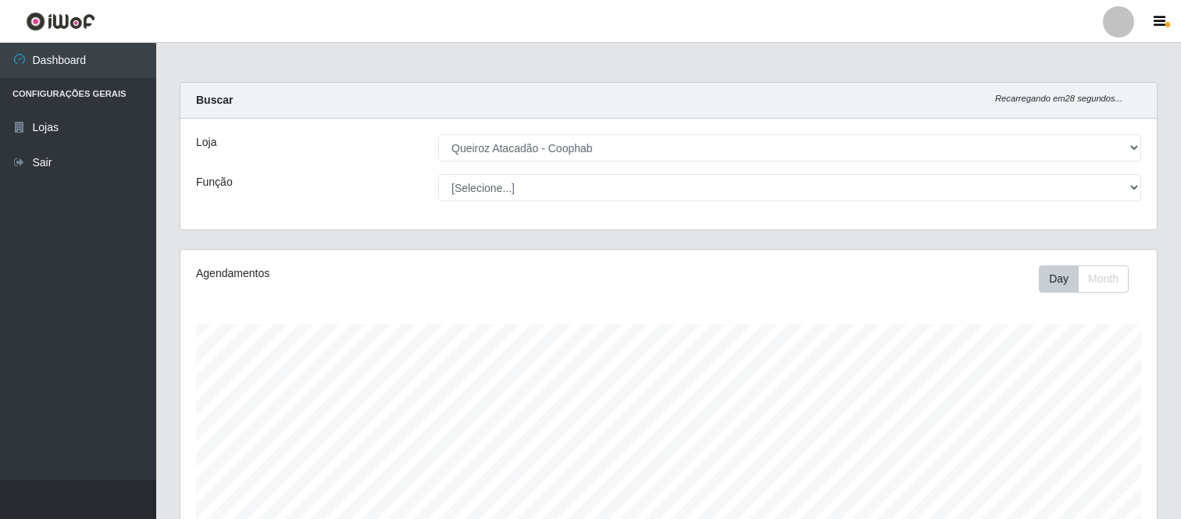
select select "463"
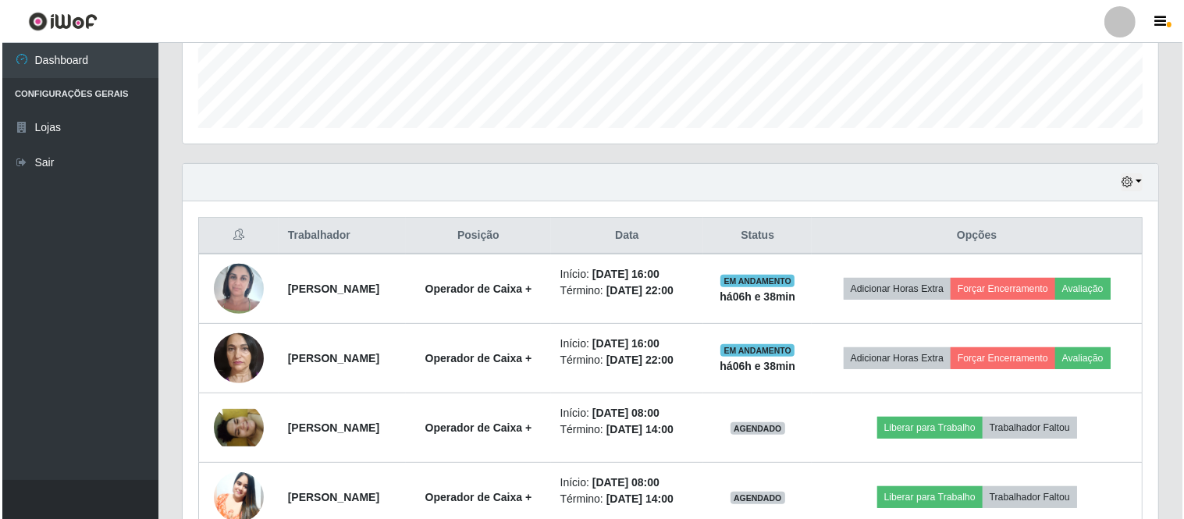
scroll to position [412, 0]
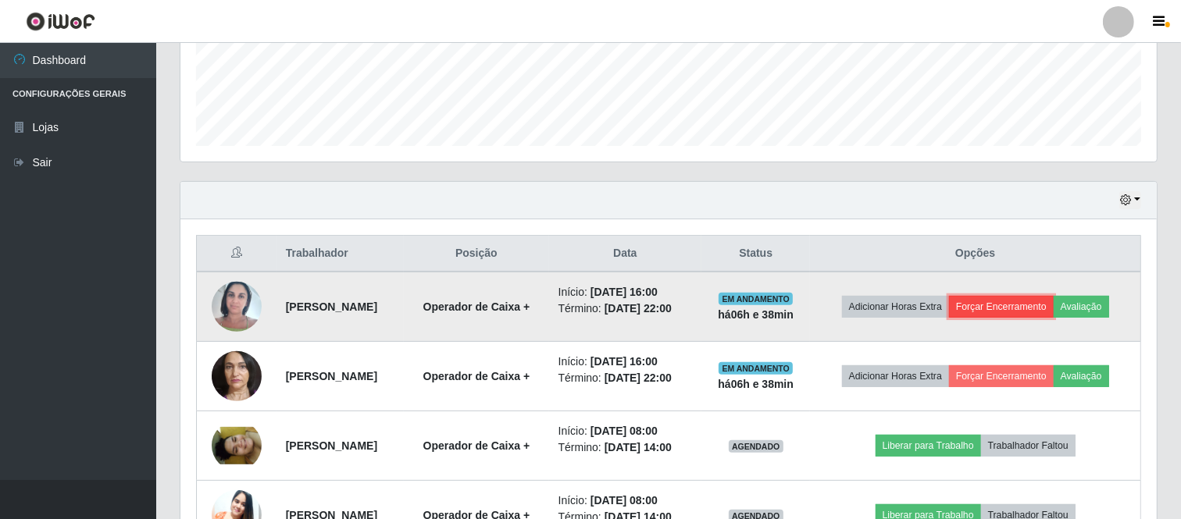
click at [1006, 303] on button "Forçar Encerramento" at bounding box center [1001, 307] width 105 height 22
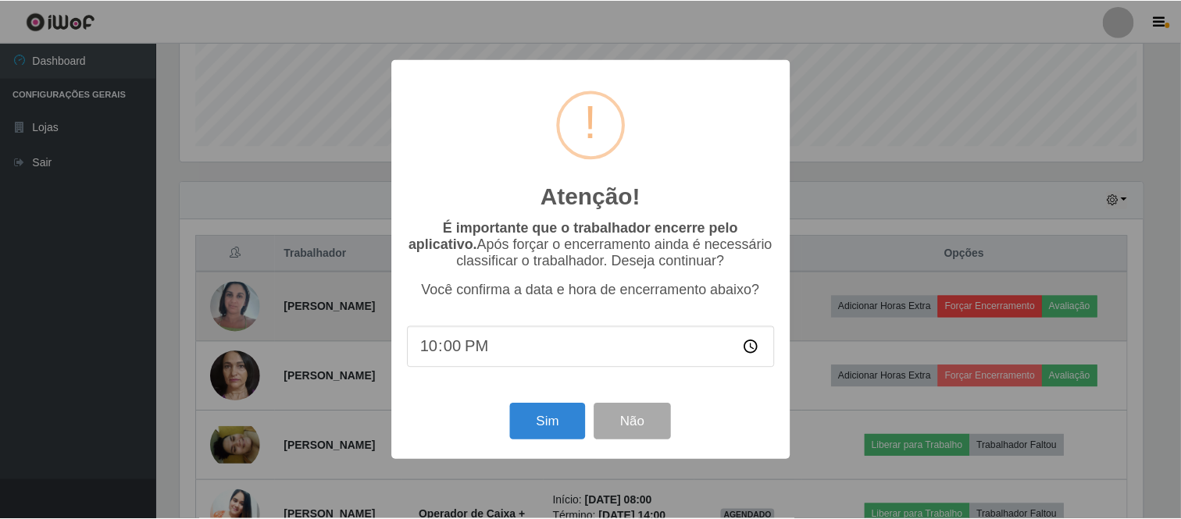
scroll to position [323, 966]
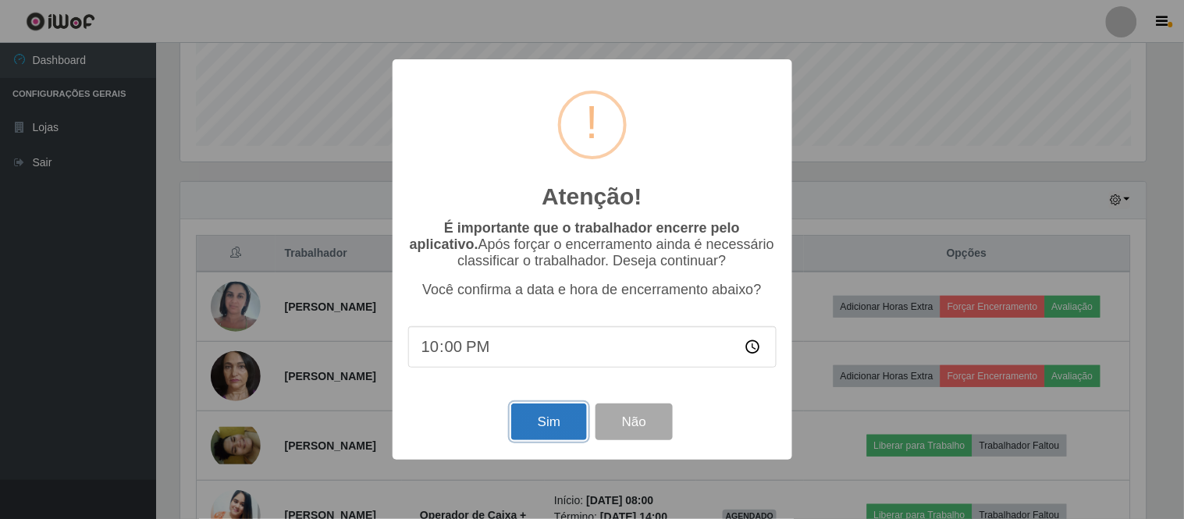
click at [545, 424] on button "Sim" at bounding box center [549, 422] width 76 height 37
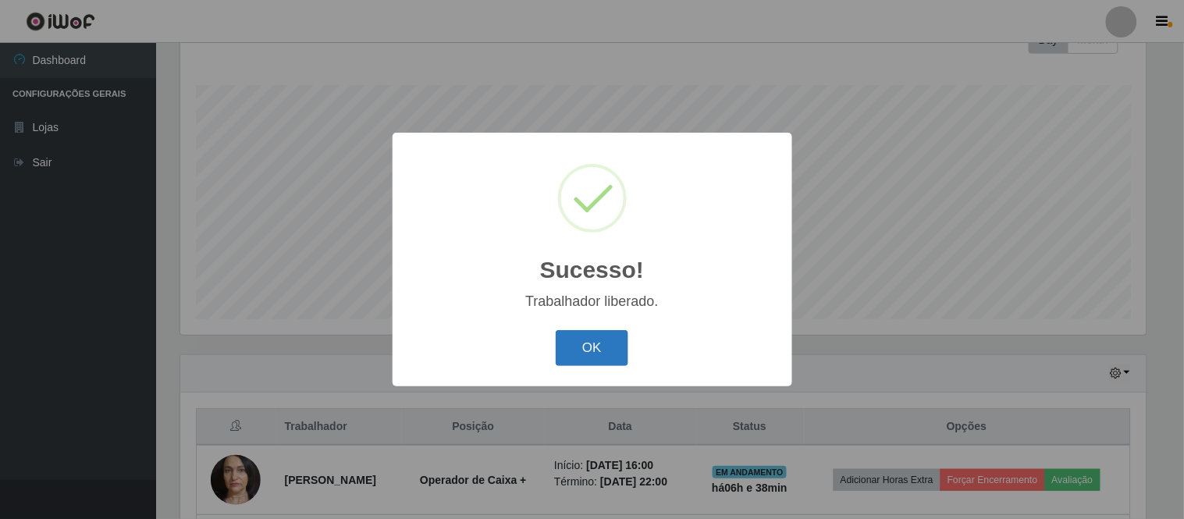
click at [590, 339] on button "OK" at bounding box center [592, 348] width 73 height 37
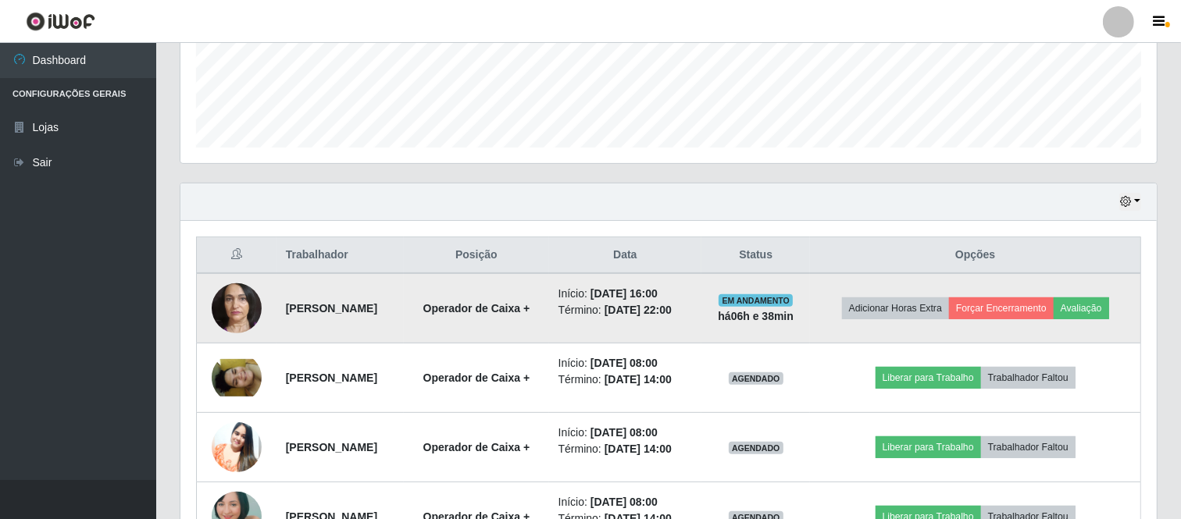
scroll to position [412, 0]
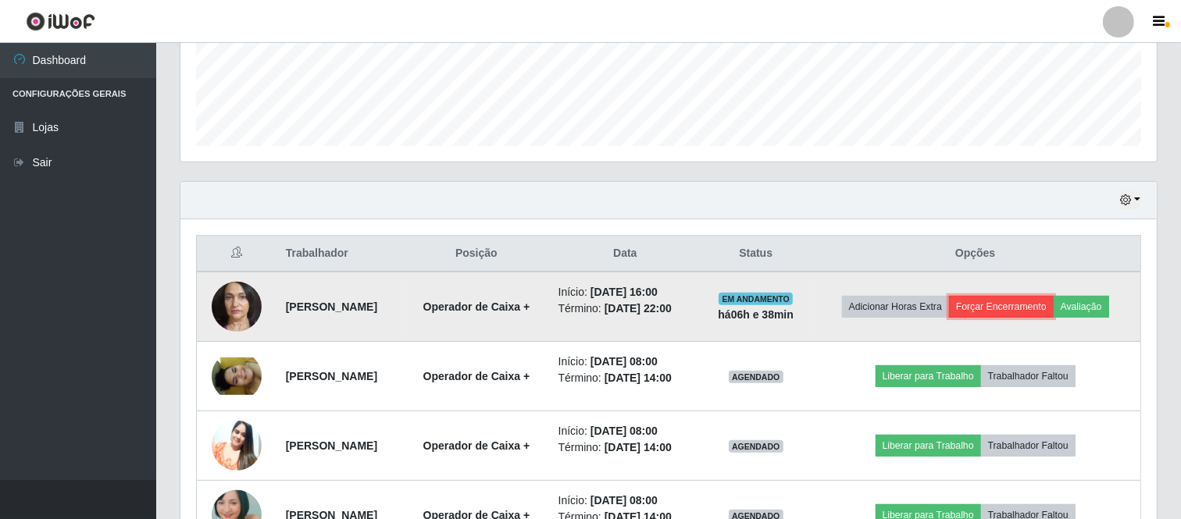
click at [1015, 308] on button "Forçar Encerramento" at bounding box center [1001, 307] width 105 height 22
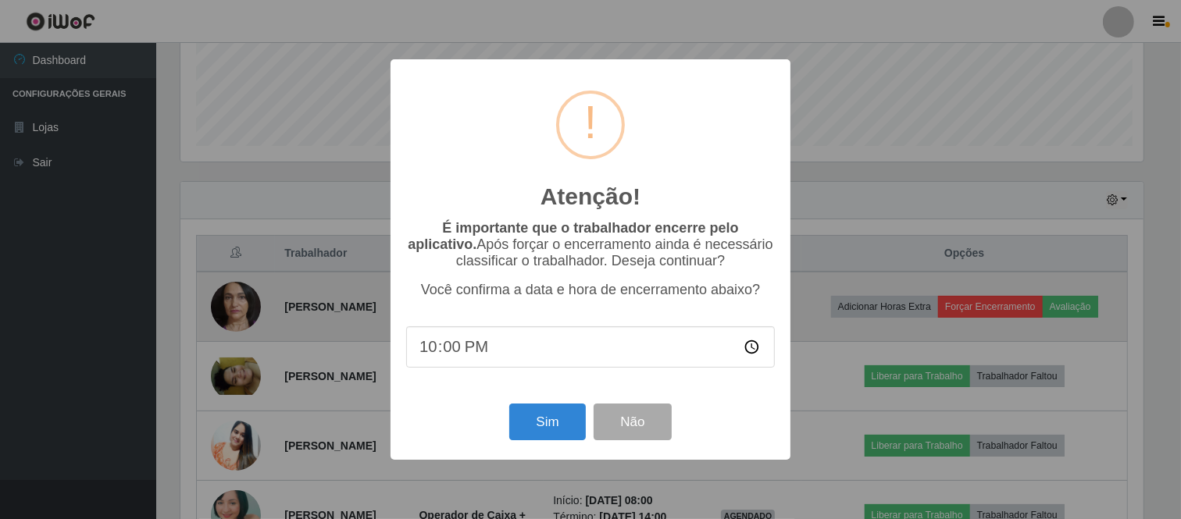
scroll to position [323, 966]
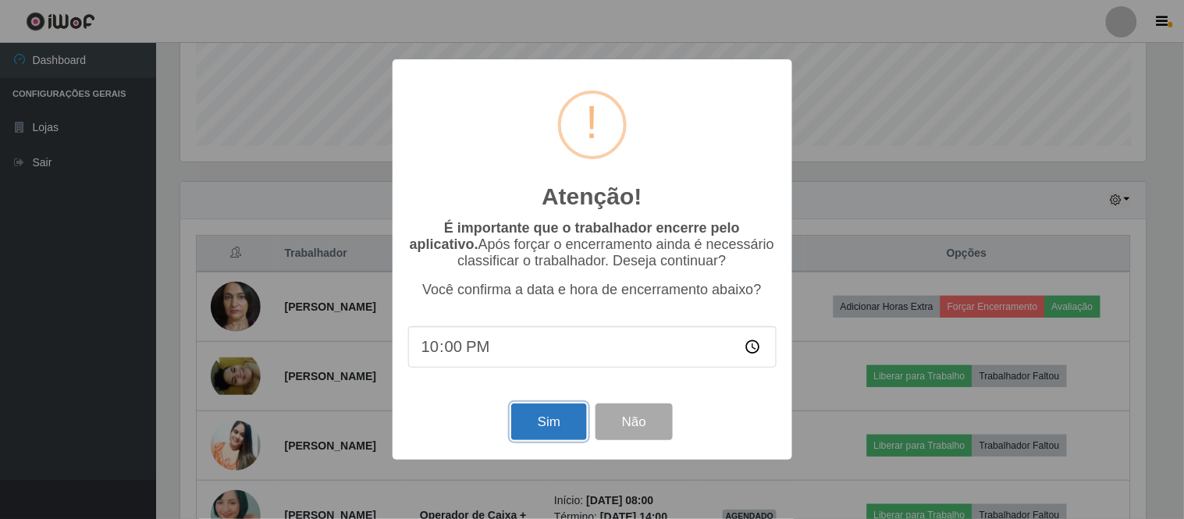
click at [547, 425] on button "Sim" at bounding box center [549, 422] width 76 height 37
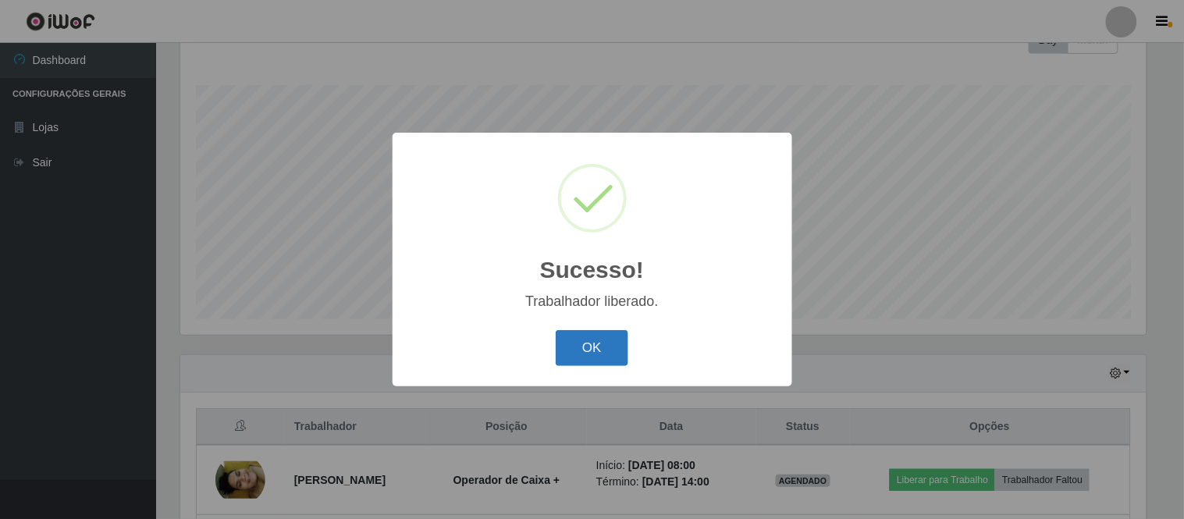
click at [576, 340] on button "OK" at bounding box center [592, 348] width 73 height 37
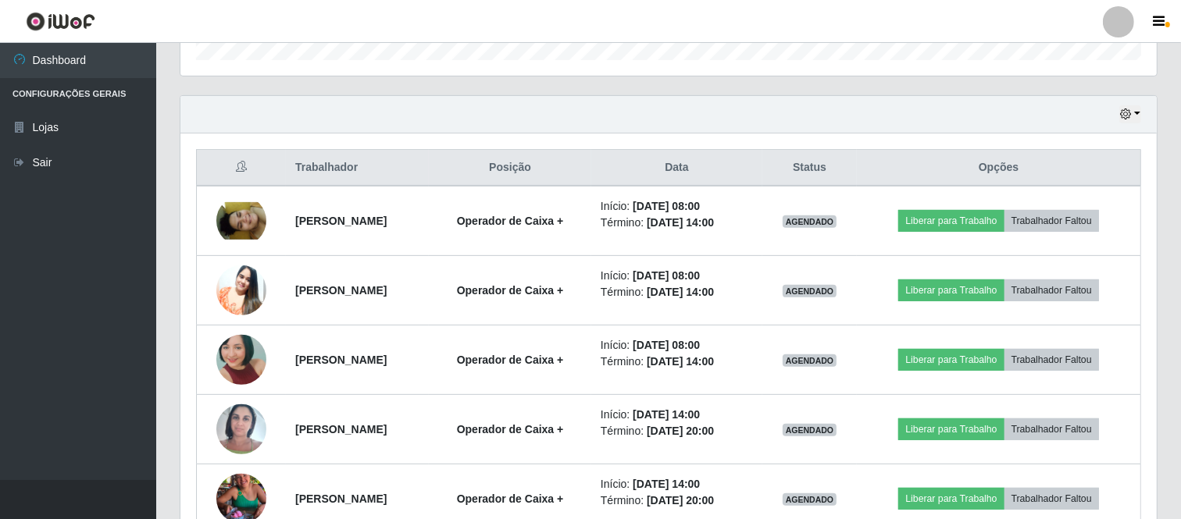
scroll to position [500, 0]
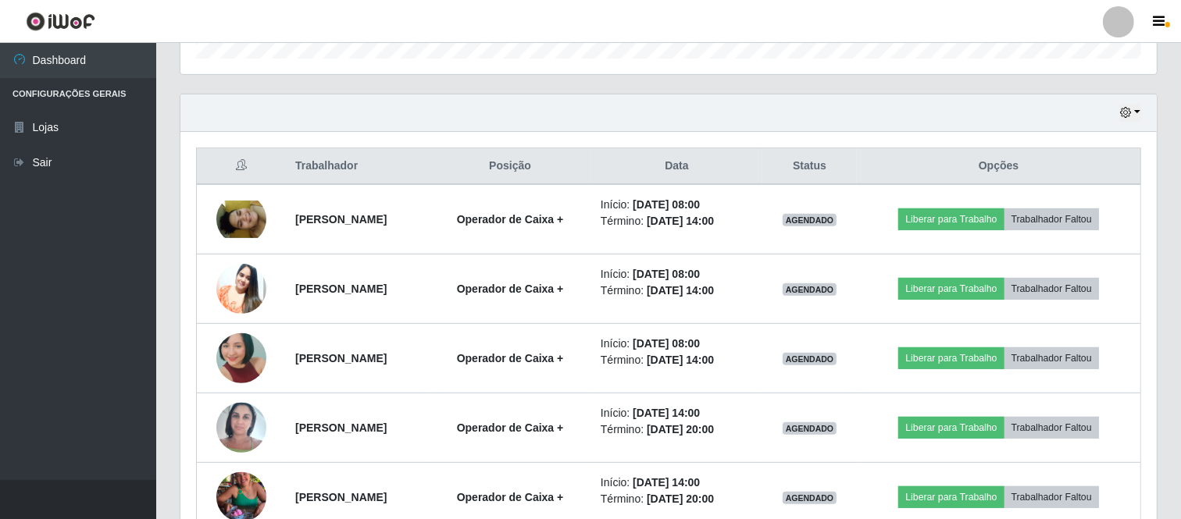
click at [1113, 18] on div at bounding box center [1117, 21] width 31 height 31
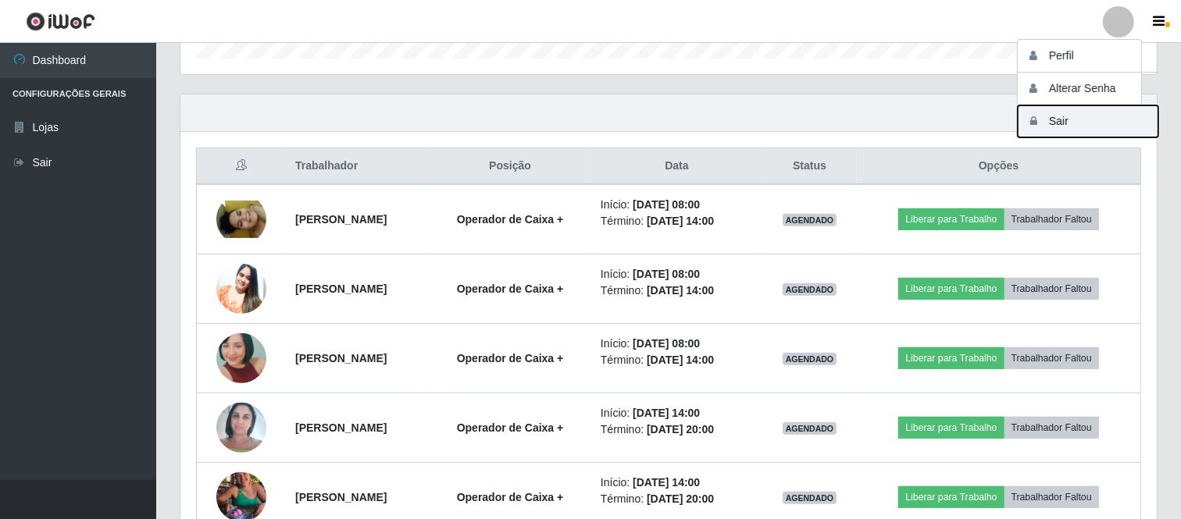
click at [1060, 118] on button "Sair" at bounding box center [1087, 121] width 141 height 32
